Goal: Check status: Check status

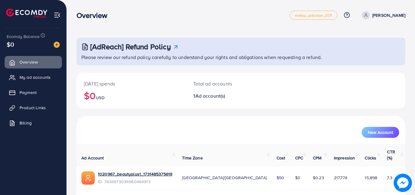
scroll to position [14, 0]
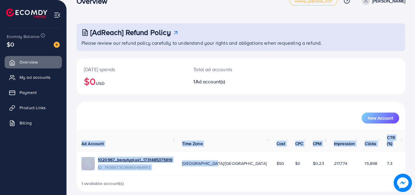
drag, startPoint x: 239, startPoint y: 158, endPoint x: 368, endPoint y: 155, distance: 128.9
click at [405, 159] on div "[AdReach] Refund Policy Please review our refund policy carefully to understand…" at bounding box center [241, 94] width 348 height 216
click at [136, 157] on link "1020967_beautyplus1_1731485375619" at bounding box center [135, 160] width 74 height 6
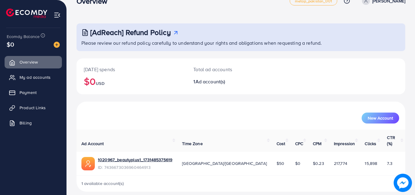
click at [168, 108] on div "New Account" at bounding box center [241, 116] width 326 height 16
click at [387, 161] on span "7.3" at bounding box center [389, 164] width 5 height 6
drag, startPoint x: 243, startPoint y: 159, endPoint x: 253, endPoint y: 161, distance: 11.0
click at [271, 161] on td "$50" at bounding box center [280, 164] width 19 height 24
drag, startPoint x: 288, startPoint y: 159, endPoint x: 300, endPoint y: 161, distance: 12.3
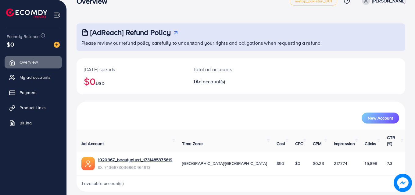
click at [308, 161] on td "$0.23" at bounding box center [318, 164] width 21 height 24
drag, startPoint x: 312, startPoint y: 159, endPoint x: 330, endPoint y: 161, distance: 18.4
click at [330, 161] on td "217,774" at bounding box center [344, 164] width 31 height 24
drag, startPoint x: 352, startPoint y: 159, endPoint x: 364, endPoint y: 161, distance: 12.1
click at [364, 161] on td "15,898" at bounding box center [370, 164] width 22 height 24
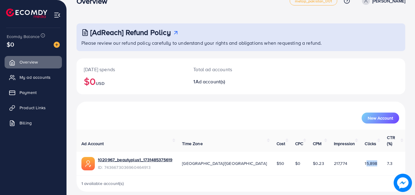
drag, startPoint x: 391, startPoint y: 153, endPoint x: 373, endPoint y: 155, distance: 18.1
click at [373, 155] on tr "1020967_beautyplus1_1731485375619 ID: 7436673036960464913 [GEOGRAPHIC_DATA]/[GE…" at bounding box center [240, 164] width 328 height 24
